Goal: Task Accomplishment & Management: Complete application form

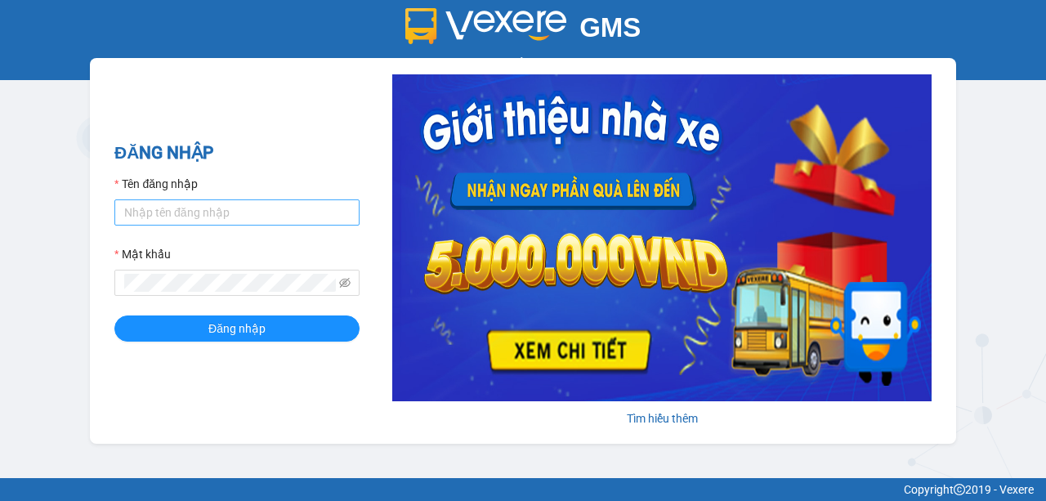
type input "nhuml.quochoang"
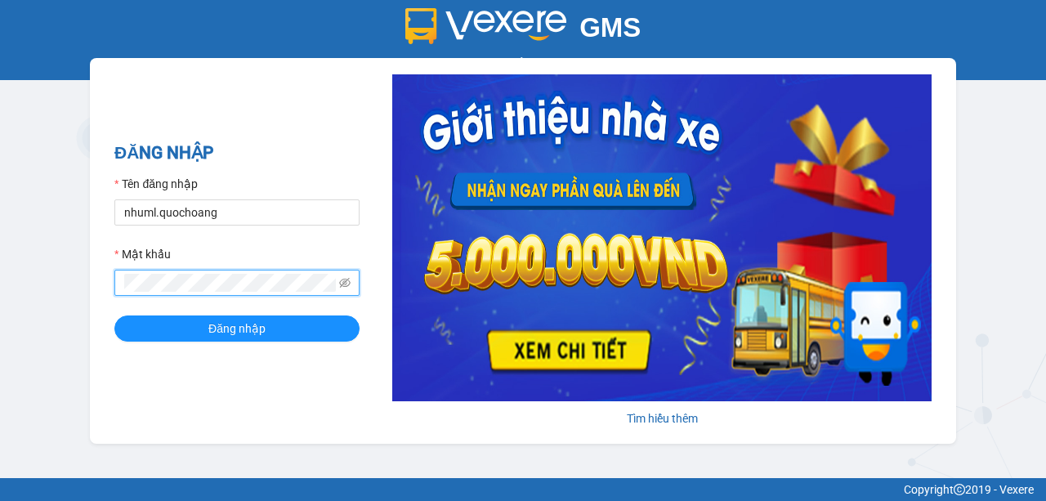
click at [114, 315] on button "Đăng nhập" at bounding box center [236, 328] width 245 height 26
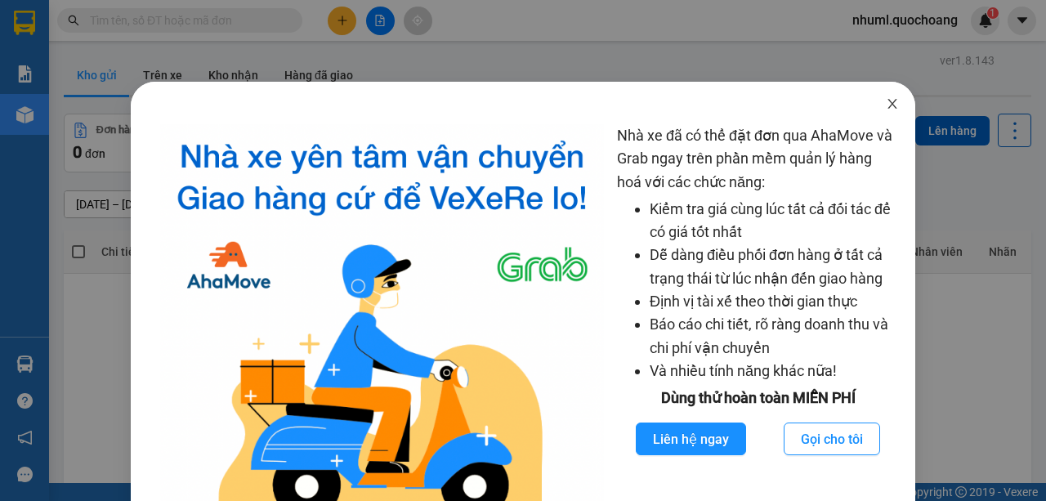
click at [888, 105] on icon "close" at bounding box center [892, 103] width 13 height 13
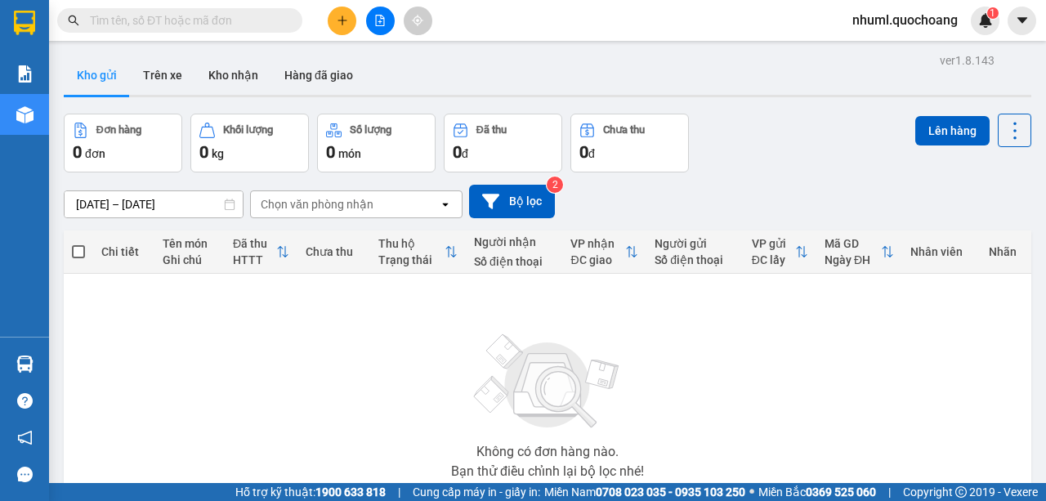
click at [334, 15] on button at bounding box center [342, 21] width 29 height 29
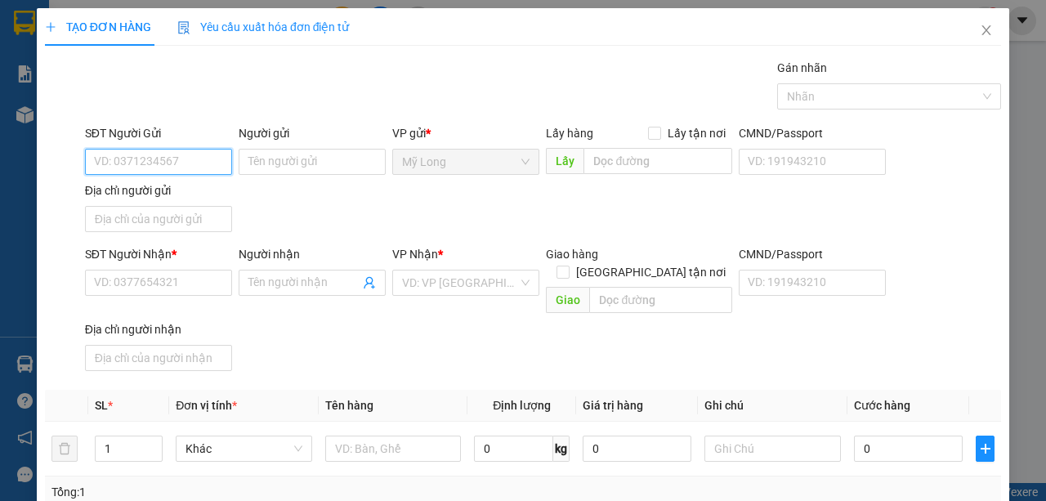
click at [211, 160] on input "SĐT Người Gửi" at bounding box center [158, 162] width 147 height 26
type input "0932989875"
click at [206, 199] on div "0932989875 - [PERSON_NAME]" at bounding box center [174, 194] width 161 height 18
type input "[PERSON_NAME]"
type input "0932989875"
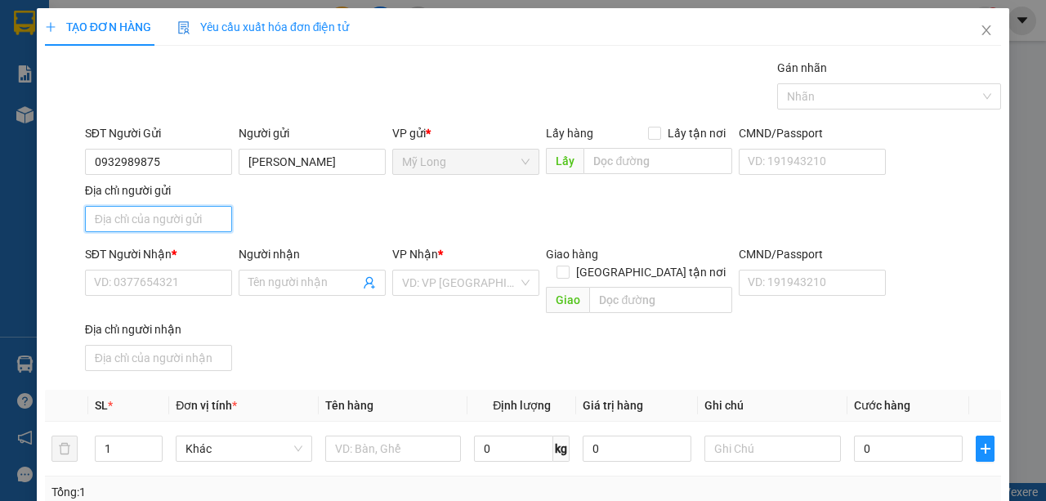
click at [200, 217] on input "Địa chỉ người gửi" at bounding box center [158, 219] width 147 height 26
type input "t"
type input "TỔ 18 ẤP [GEOGRAPHIC_DATA] [GEOGRAPHIC_DATA]"
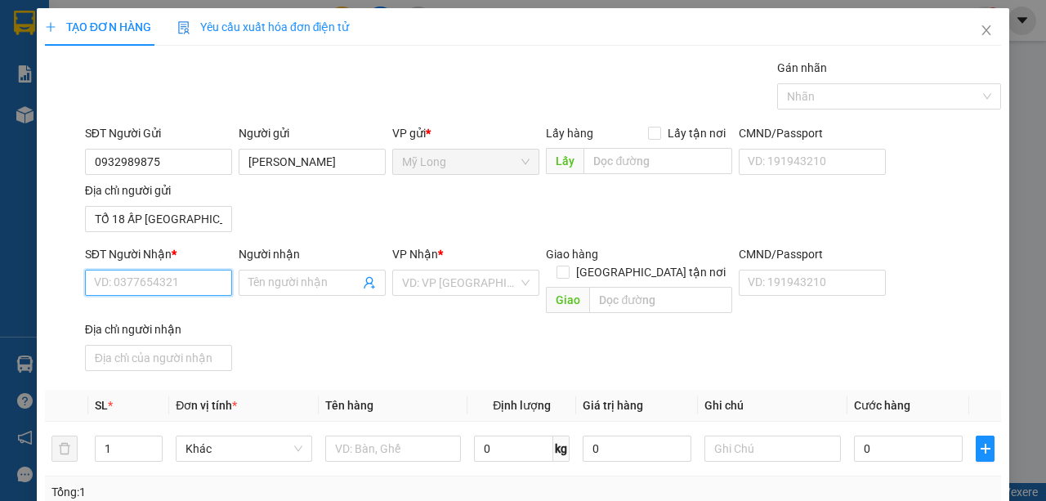
click at [201, 279] on input "SĐT Người Nhận *" at bounding box center [158, 283] width 147 height 26
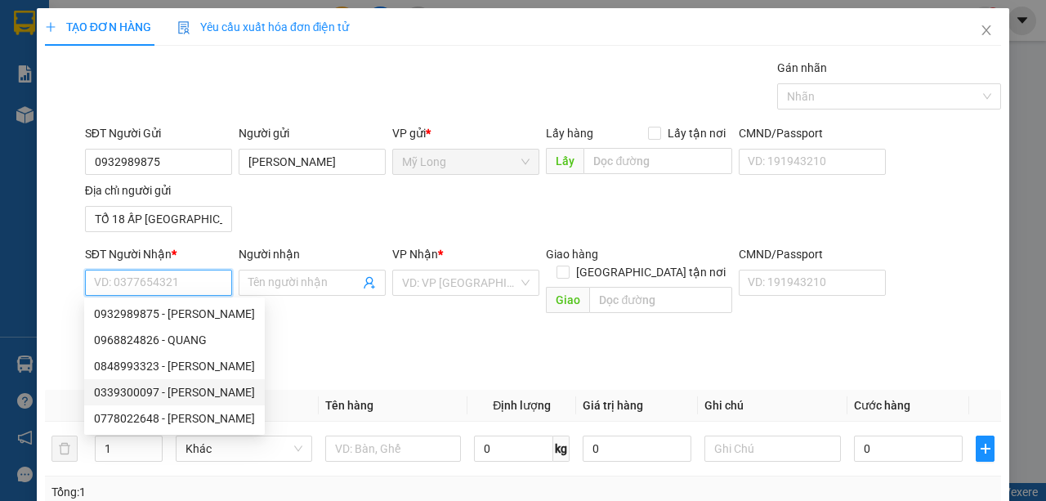
click at [212, 398] on div "0339300097 - [PERSON_NAME]" at bounding box center [174, 392] width 161 height 18
type input "0339300097"
type input "[PERSON_NAME]"
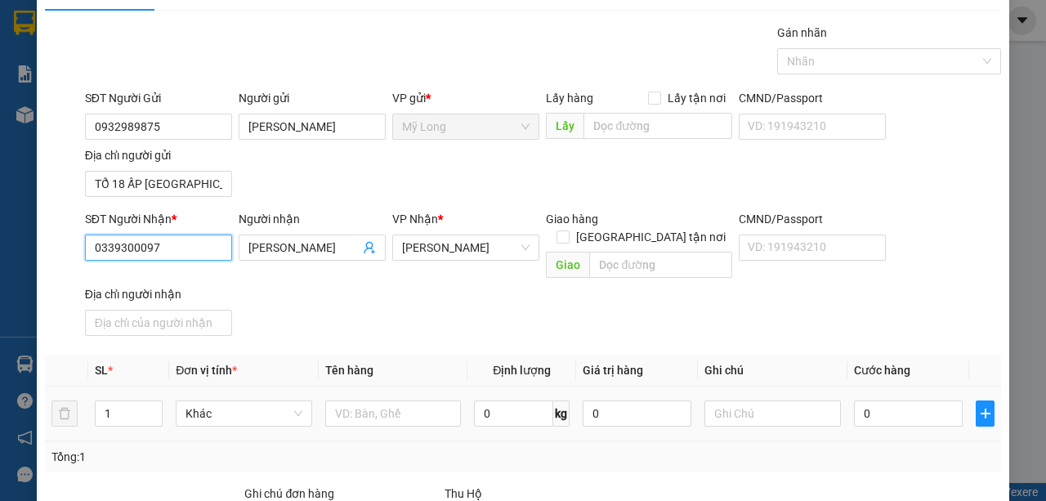
scroll to position [54, 0]
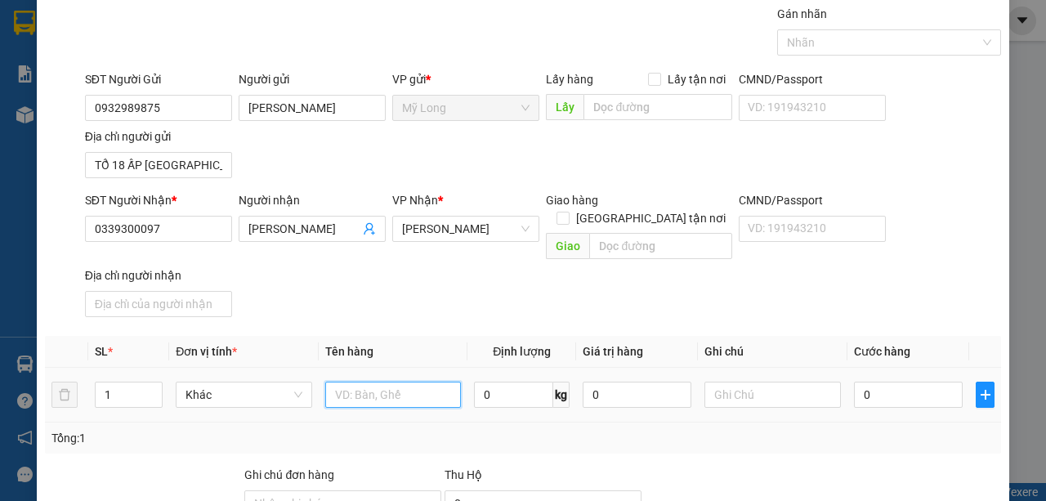
click at [393, 382] on input "text" at bounding box center [393, 395] width 136 height 26
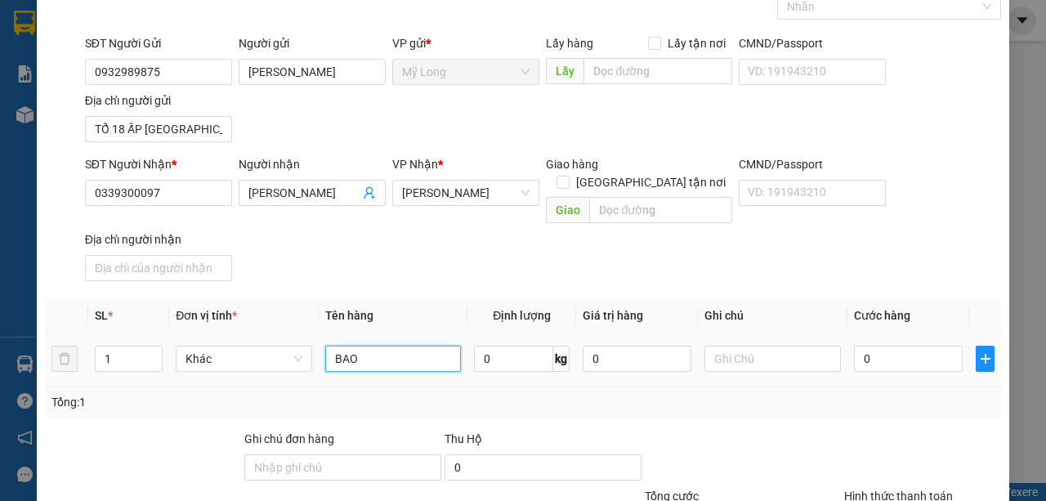
scroll to position [109, 0]
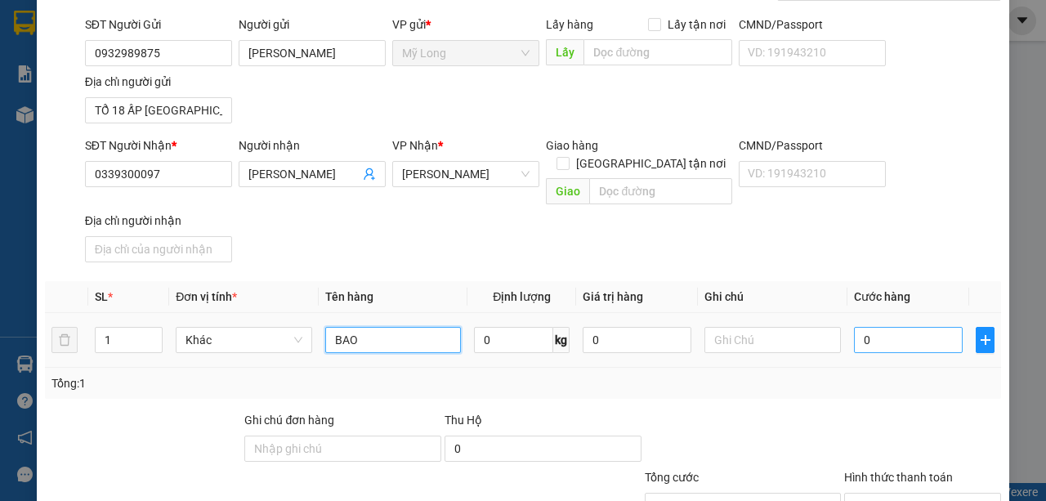
type input "BAO"
click at [945, 327] on input "0" at bounding box center [908, 340] width 109 height 26
type input "4"
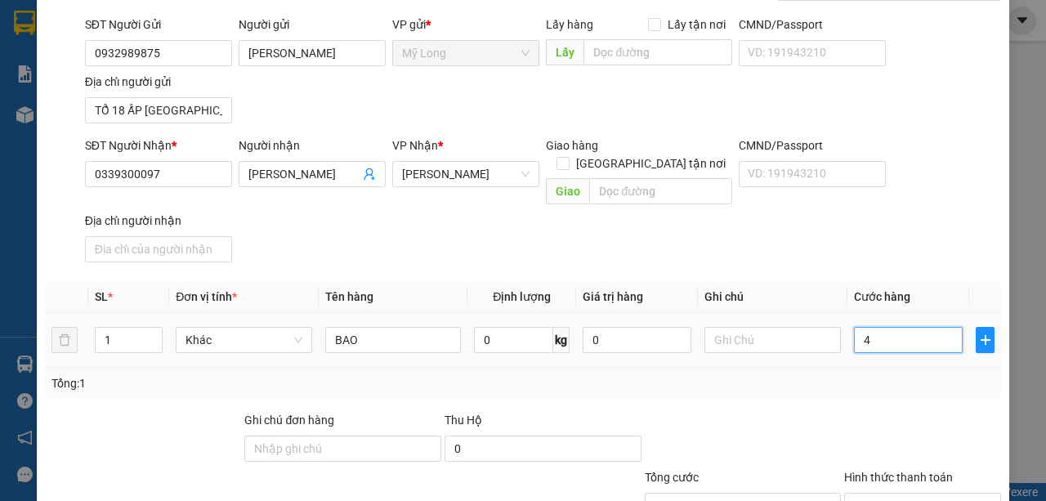
type input "40"
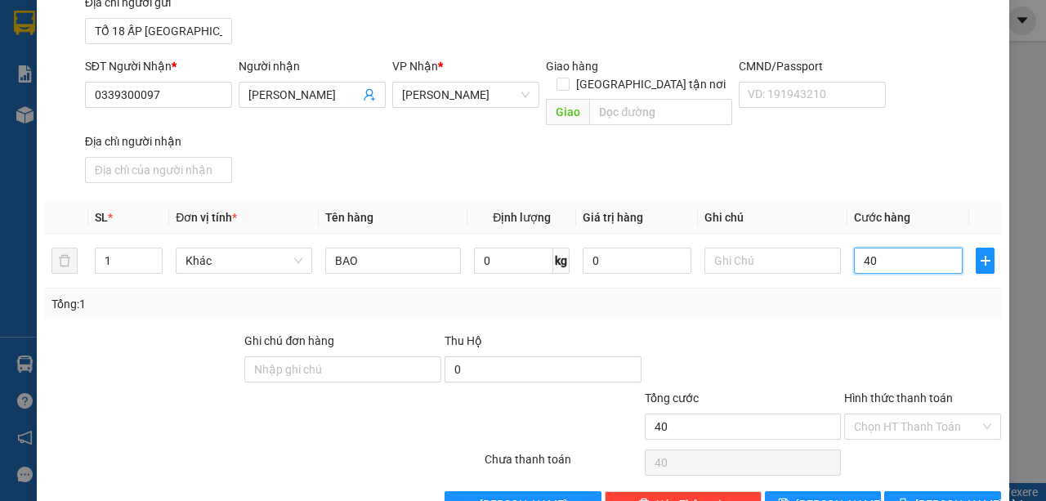
scroll to position [215, 0]
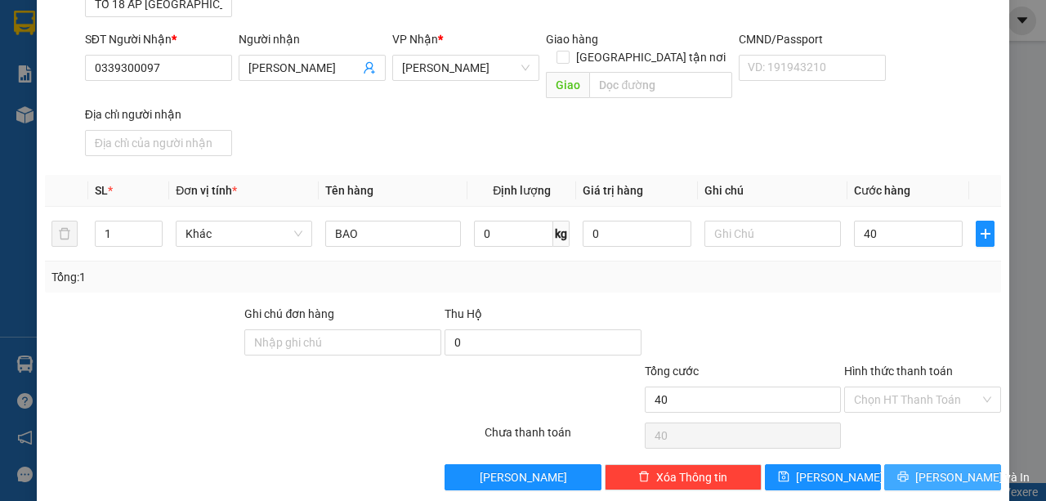
type input "40.000"
click at [946, 468] on span "[PERSON_NAME] và In" at bounding box center [972, 477] width 114 height 18
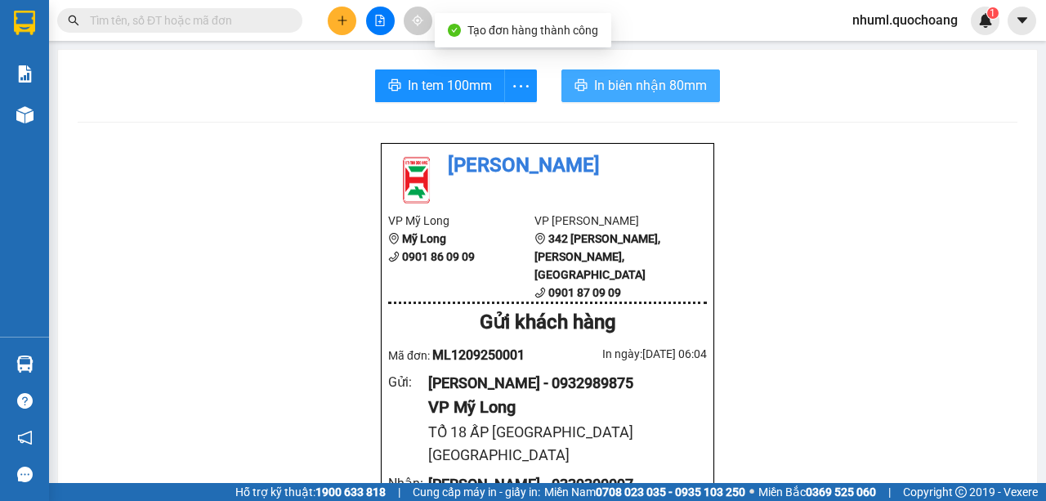
click at [646, 73] on button "In biên nhận 80mm" at bounding box center [640, 85] width 159 height 33
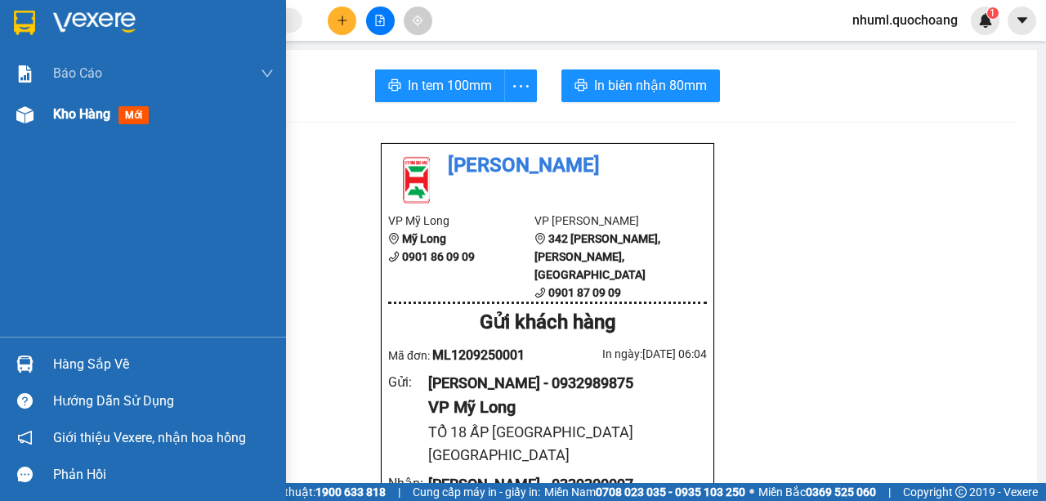
click at [95, 126] on div "Kho hàng mới" at bounding box center [163, 114] width 221 height 41
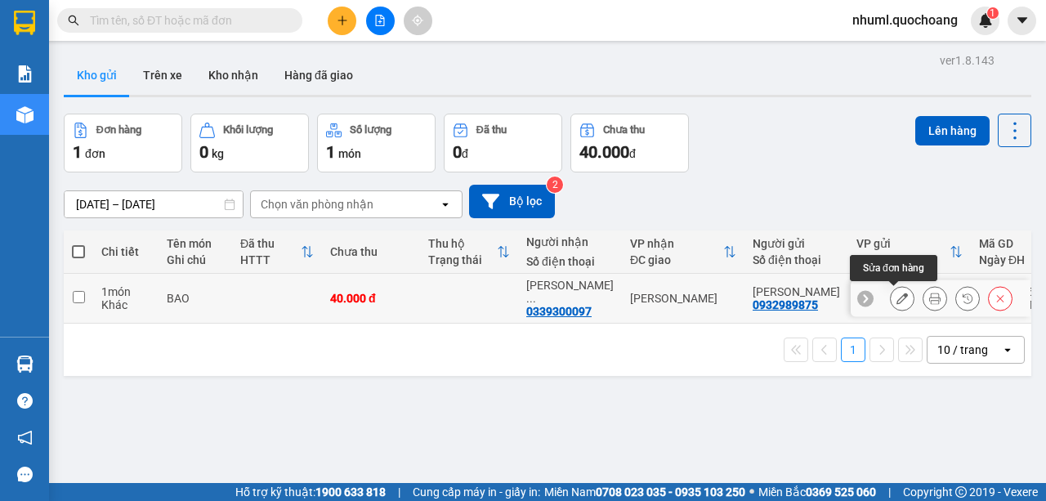
click at [896, 300] on icon at bounding box center [901, 298] width 11 height 11
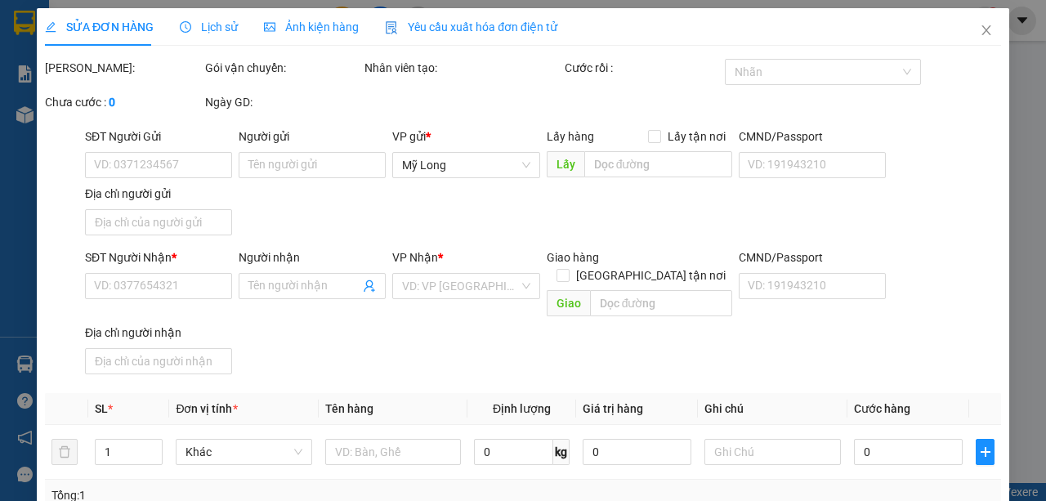
type input "0932989875"
type input "[PERSON_NAME]"
type input "TỔ 18 ẤP [GEOGRAPHIC_DATA] [GEOGRAPHIC_DATA]"
type input "0339300097"
type input "[PERSON_NAME]"
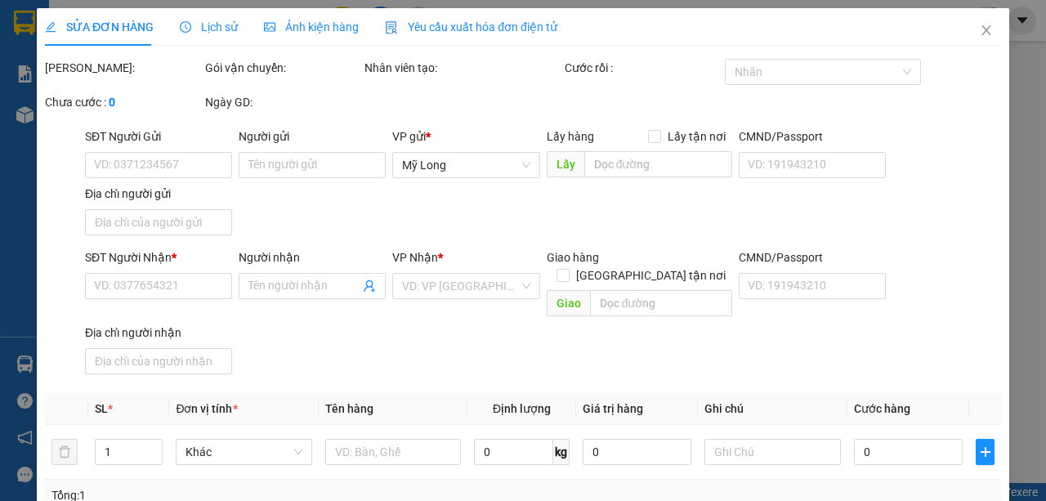
type input "40.000"
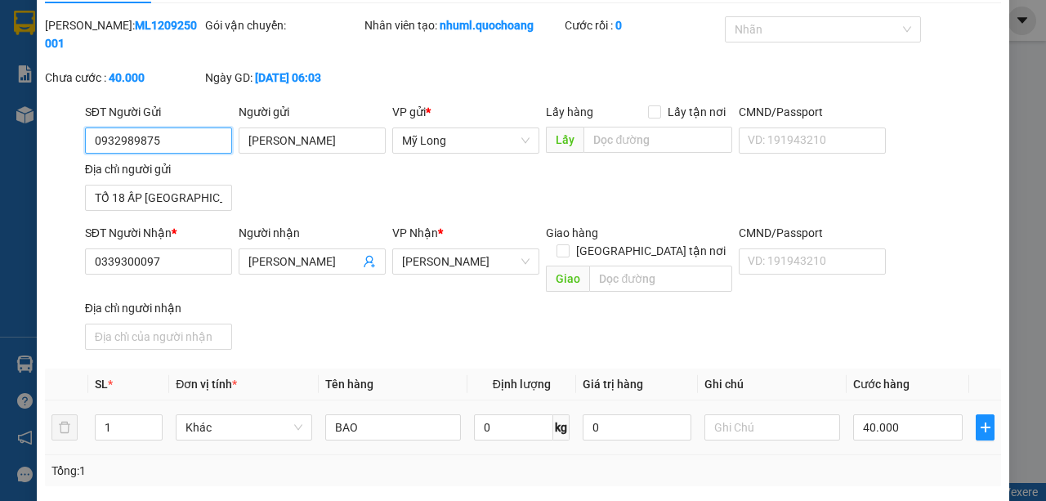
scroll to position [109, 0]
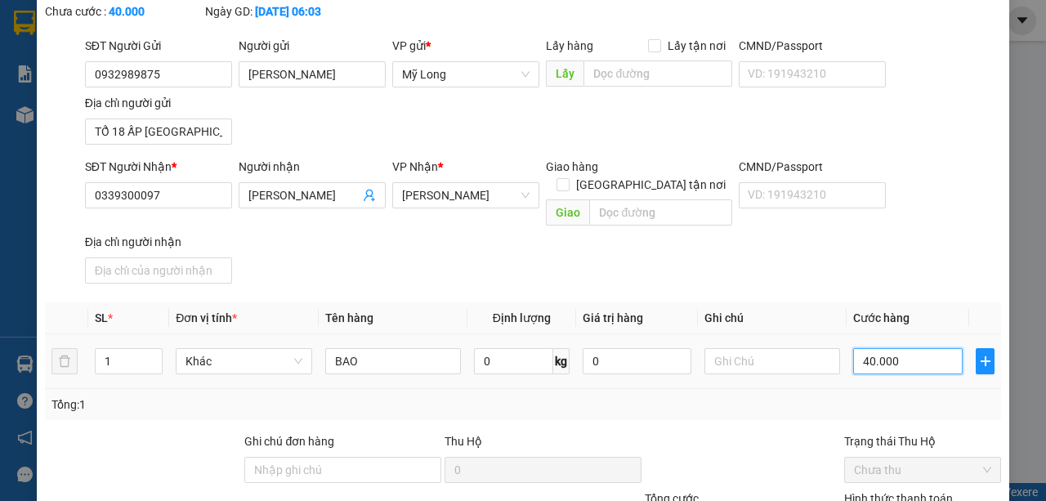
click at [897, 348] on input "40.000" at bounding box center [907, 361] width 109 height 26
type input "0"
click at [847, 350] on td "0" at bounding box center [908, 361] width 123 height 55
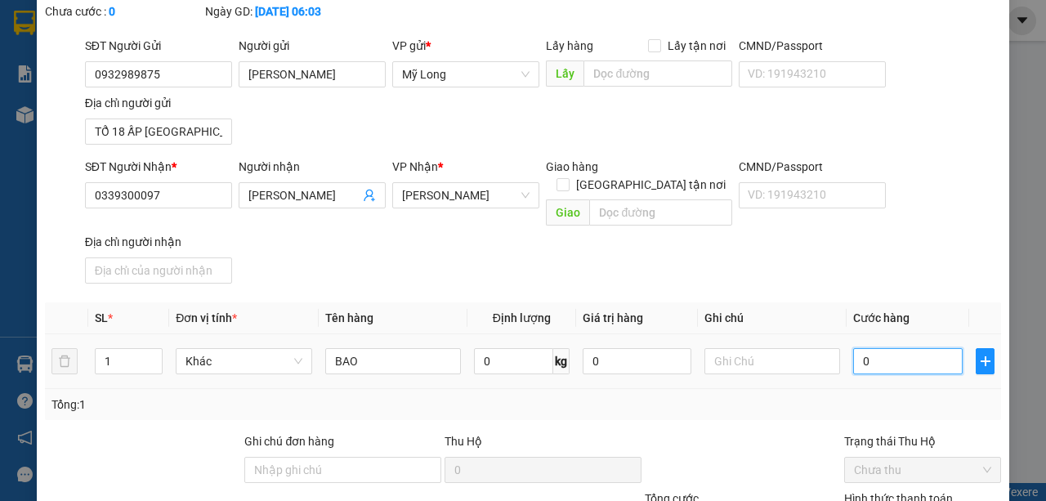
click at [853, 348] on input "0" at bounding box center [907, 361] width 109 height 26
type input "5"
type input "50"
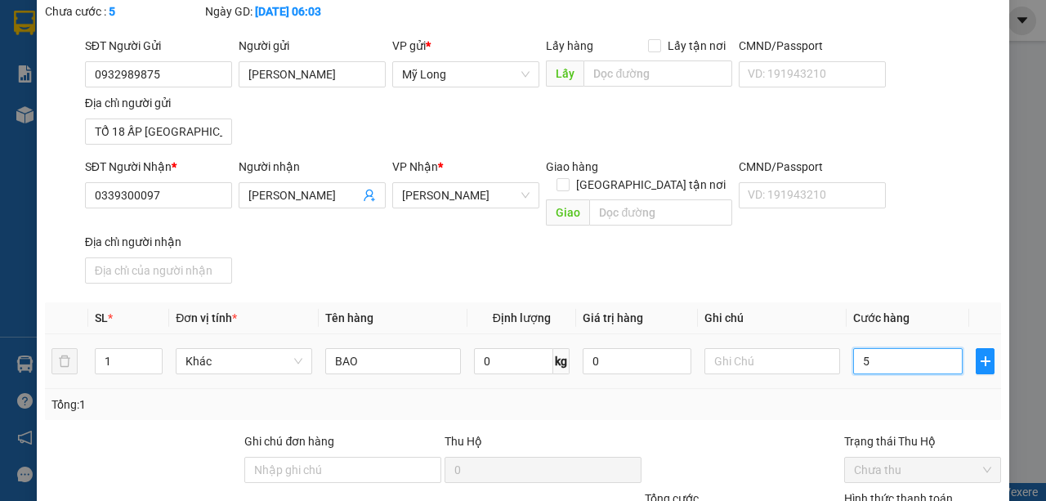
type input "50"
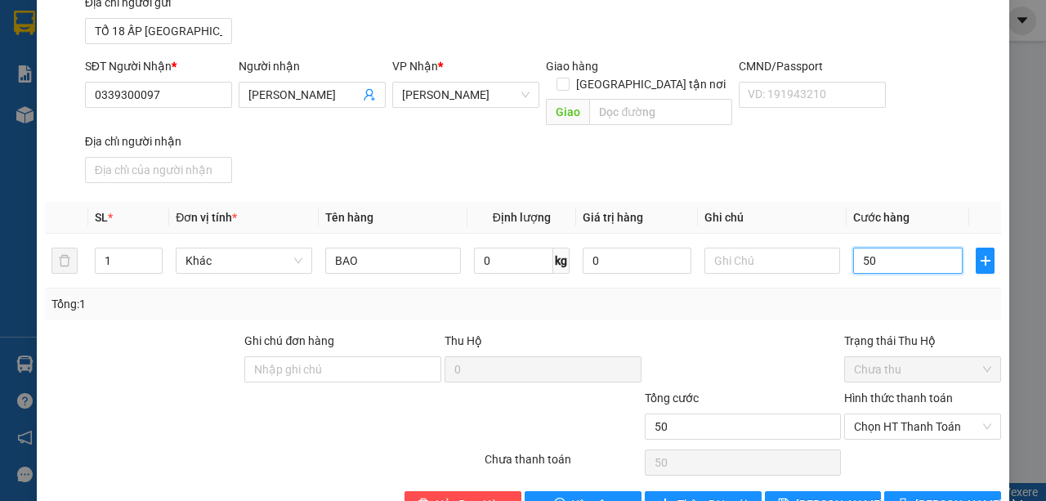
scroll to position [237, 0]
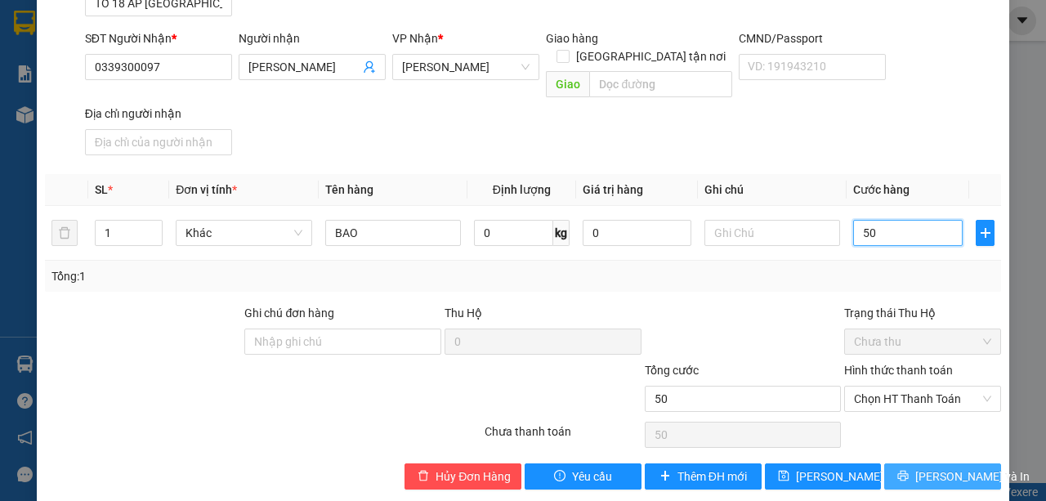
type input "50"
type input "50.000"
click at [939, 467] on span "[PERSON_NAME] và In" at bounding box center [972, 476] width 114 height 18
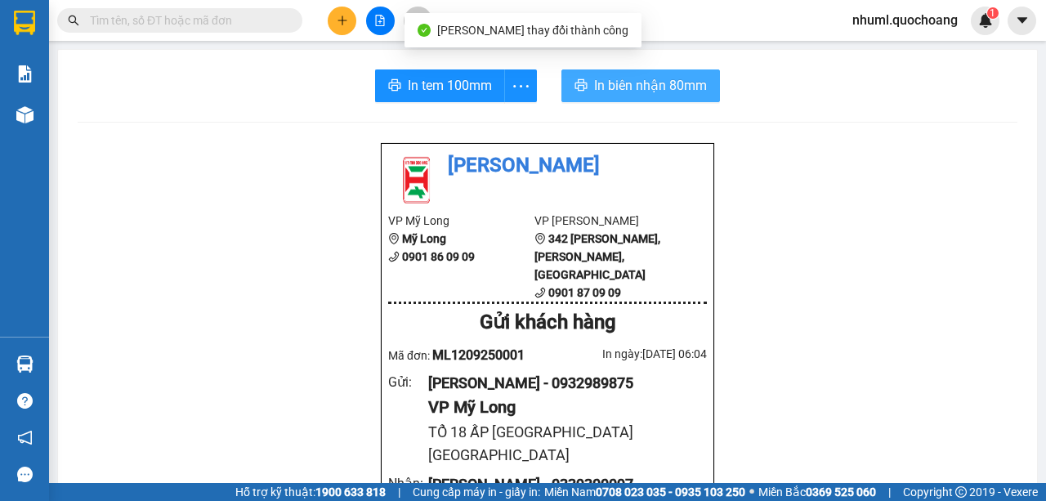
click at [609, 95] on span "In biên nhận 80mm" at bounding box center [650, 85] width 113 height 20
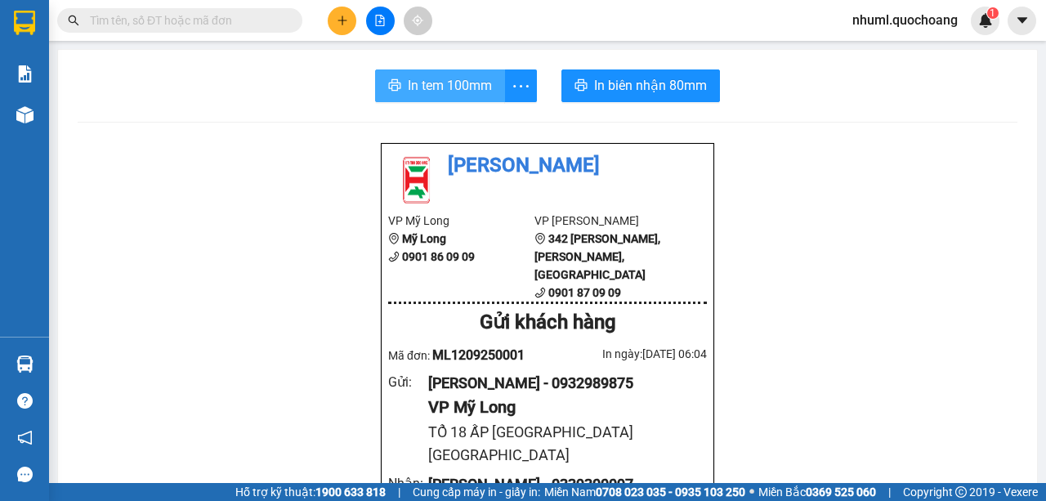
click at [453, 87] on span "In tem 100mm" at bounding box center [450, 85] width 84 height 20
